Goal: Task Accomplishment & Management: Use online tool/utility

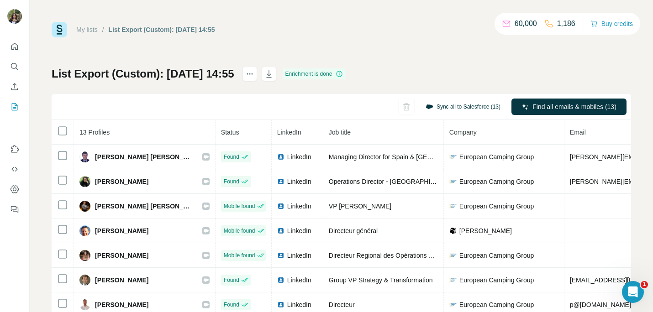
click at [445, 104] on button "Sync all to Salesforce (13)" at bounding box center [463, 107] width 88 height 14
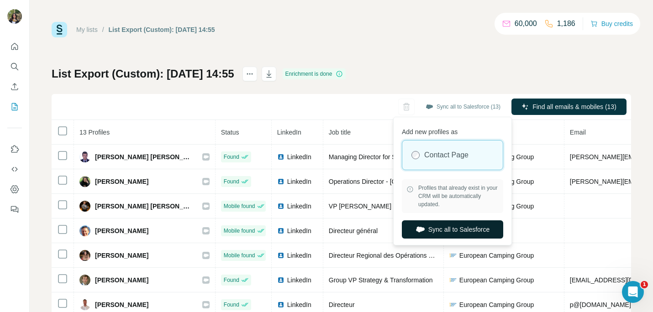
click at [431, 228] on button "Sync all to Salesforce" at bounding box center [452, 229] width 101 height 18
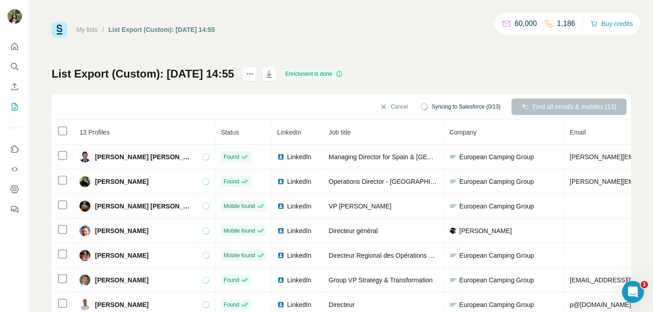
click at [453, 105] on span "Syncing to Salesforce (0/13)" at bounding box center [465, 107] width 69 height 8
click at [380, 108] on icon "button" at bounding box center [383, 106] width 7 height 7
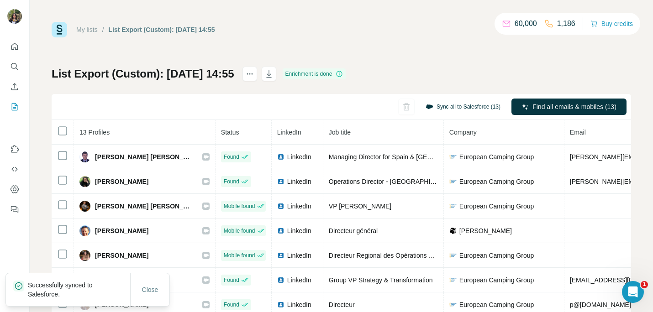
click at [451, 107] on button "Sync all to Salesforce (13)" at bounding box center [463, 107] width 88 height 14
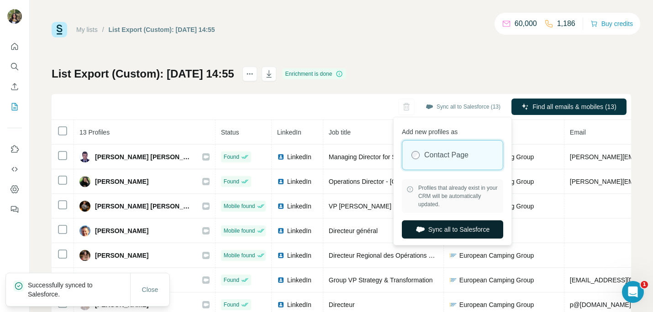
click at [443, 228] on button "Sync all to Salesforce" at bounding box center [452, 229] width 101 height 18
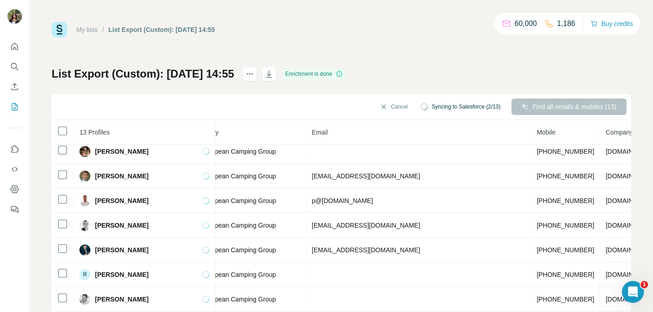
scroll to position [0, 258]
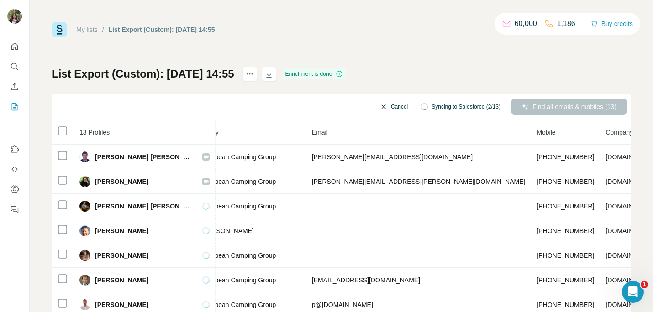
click at [397, 107] on button "Cancel" at bounding box center [393, 107] width 41 height 16
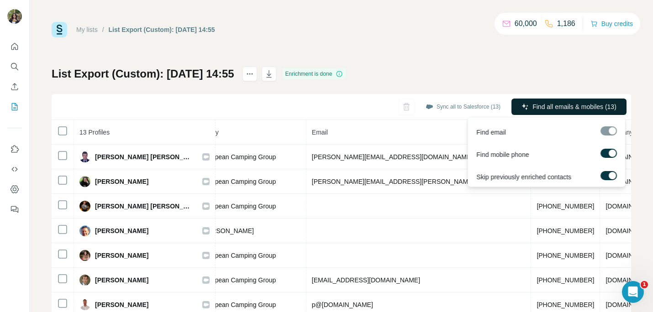
click at [553, 111] on button "Find all emails & mobiles (13)" at bounding box center [568, 107] width 115 height 16
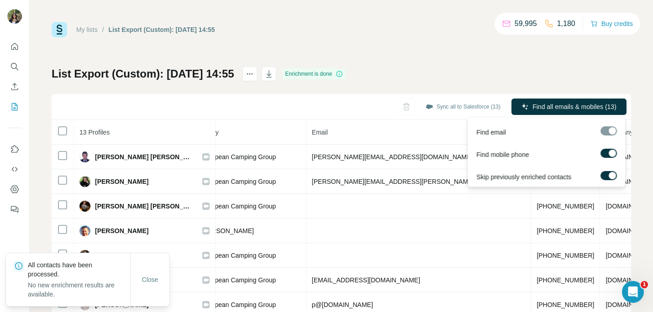
click at [612, 131] on div at bounding box center [608, 130] width 16 height 9
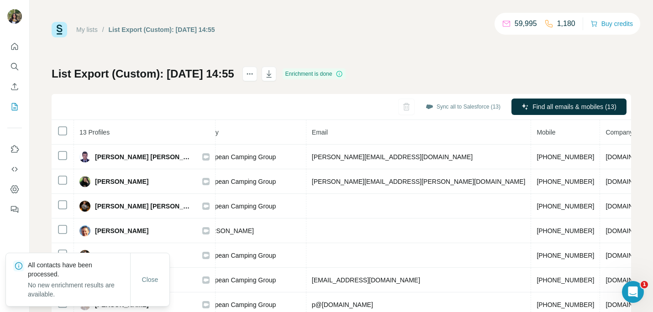
click at [509, 59] on div "My lists / List Export (Custom): 06/10/2025 14:55 59,995 1,180 Buy credits List…" at bounding box center [341, 191] width 579 height 339
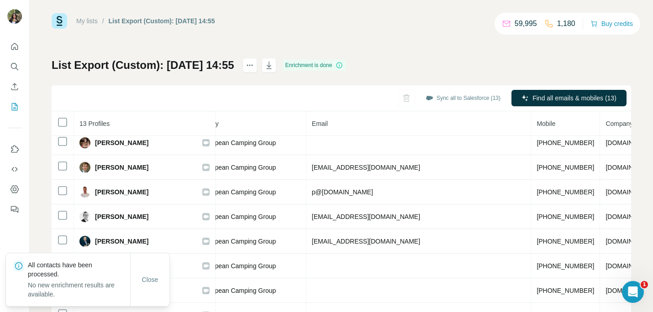
scroll to position [0, 0]
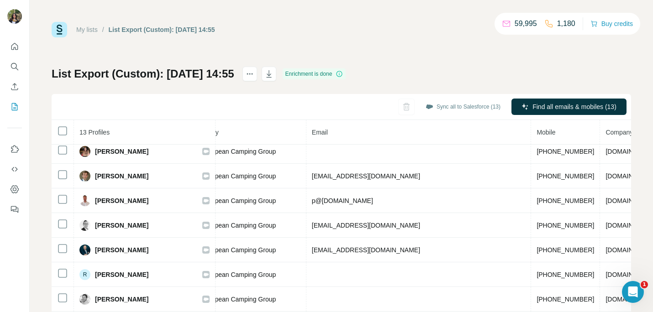
click at [346, 74] on div "Enrichment is done" at bounding box center [314, 73] width 63 height 11
click at [449, 107] on button "Sync all to Salesforce (13)" at bounding box center [463, 107] width 88 height 14
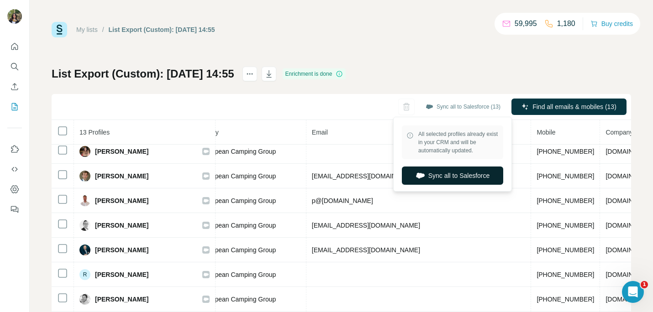
click at [425, 173] on button "Sync all to Salesforce" at bounding box center [452, 176] width 101 height 18
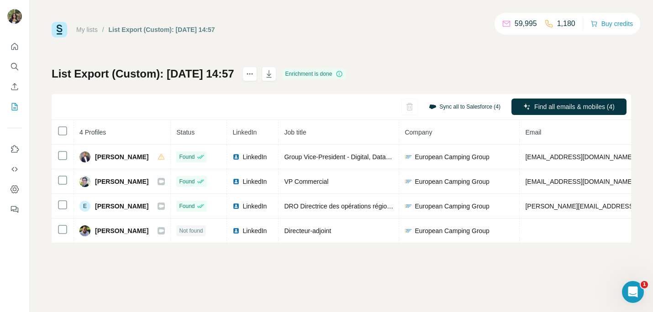
click at [435, 106] on button "Sync all to Salesforce (4)" at bounding box center [464, 107] width 84 height 14
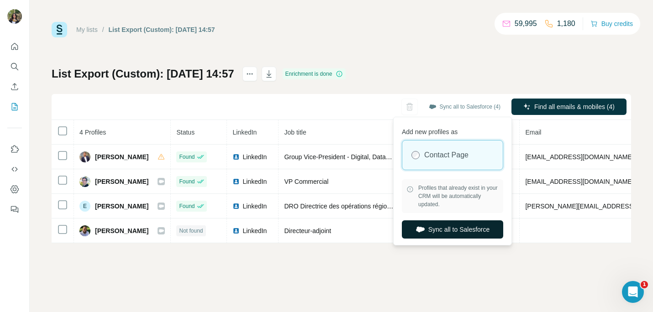
click at [436, 233] on button "Sync all to Salesforce" at bounding box center [452, 229] width 101 height 18
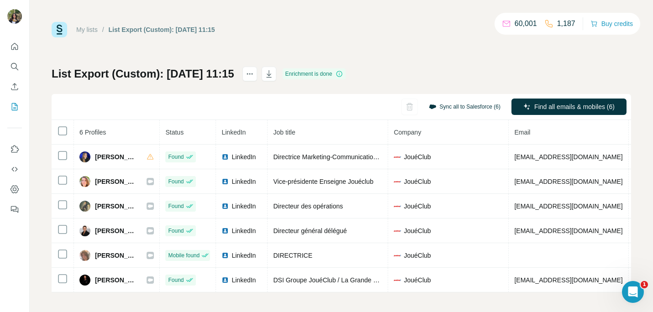
click at [479, 102] on button "Sync all to Salesforce (6)" at bounding box center [464, 107] width 84 height 14
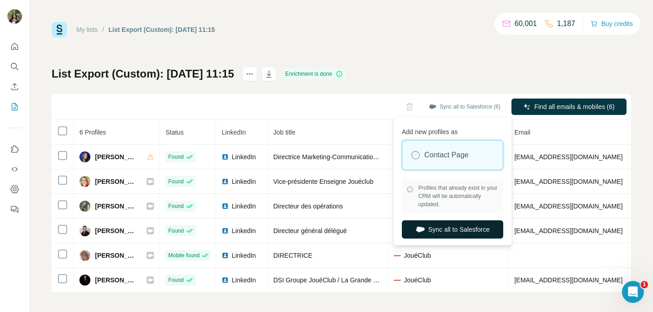
click at [430, 231] on button "Sync all to Salesforce" at bounding box center [452, 229] width 101 height 18
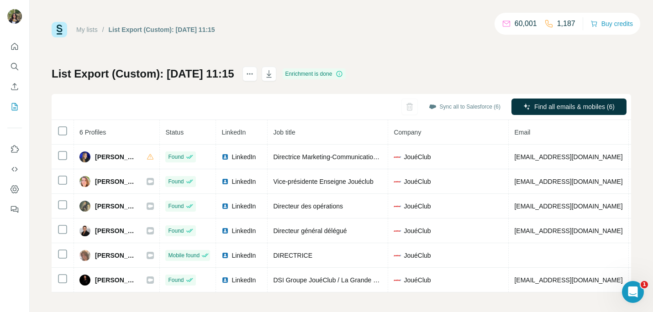
scroll to position [2, 0]
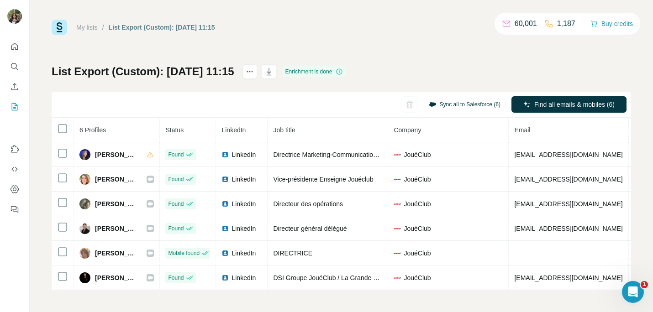
click at [447, 103] on button "Sync all to Salesforce (6)" at bounding box center [464, 105] width 84 height 14
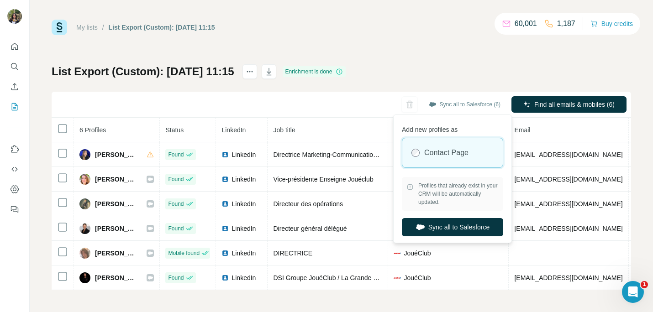
click at [433, 148] on label "Contact Page" at bounding box center [446, 152] width 44 height 11
click at [440, 228] on button "Sync all to Salesforce" at bounding box center [452, 227] width 101 height 18
